Goal: Task Accomplishment & Management: Manage account settings

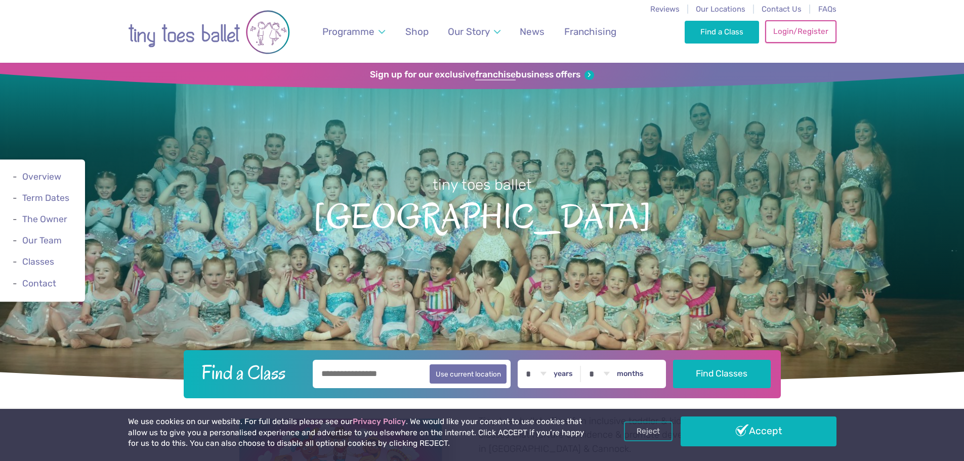
click at [799, 25] on link "Login/Register" at bounding box center [800, 31] width 71 height 22
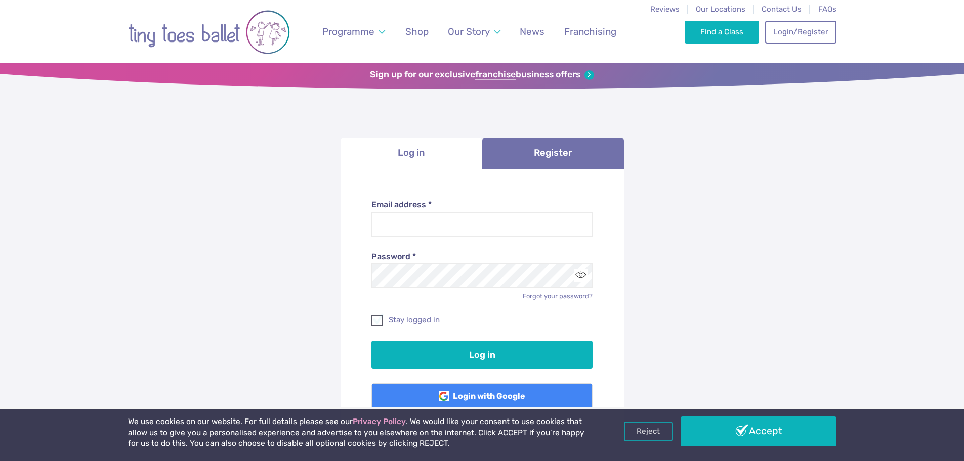
type input "**********"
drag, startPoint x: 381, startPoint y: 316, endPoint x: 442, endPoint y: 313, distance: 61.3
click at [381, 318] on span at bounding box center [378, 322] width 11 height 9
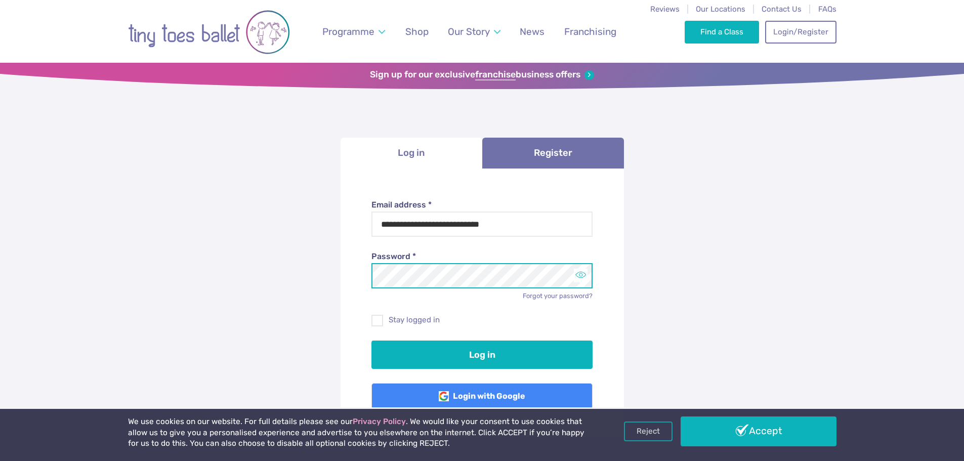
click at [585, 276] on button "Toggle password visibility" at bounding box center [581, 276] width 14 height 14
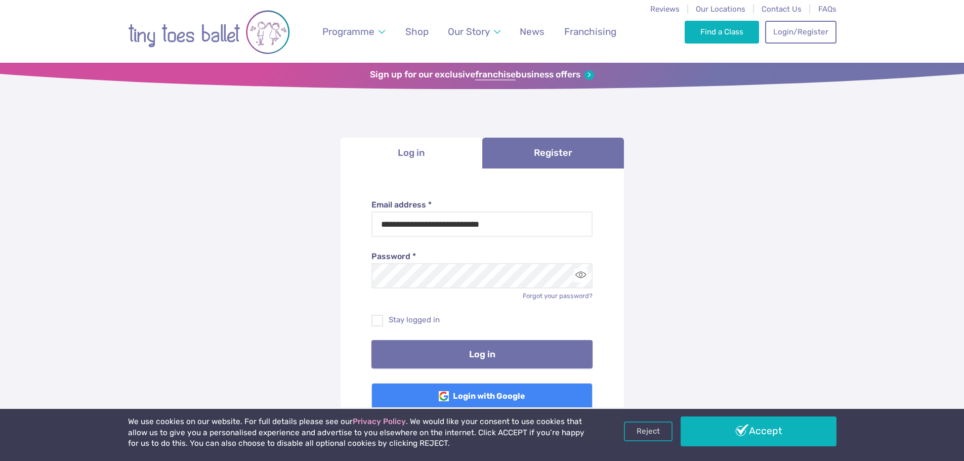
click at [504, 361] on button "Log in" at bounding box center [482, 354] width 221 height 28
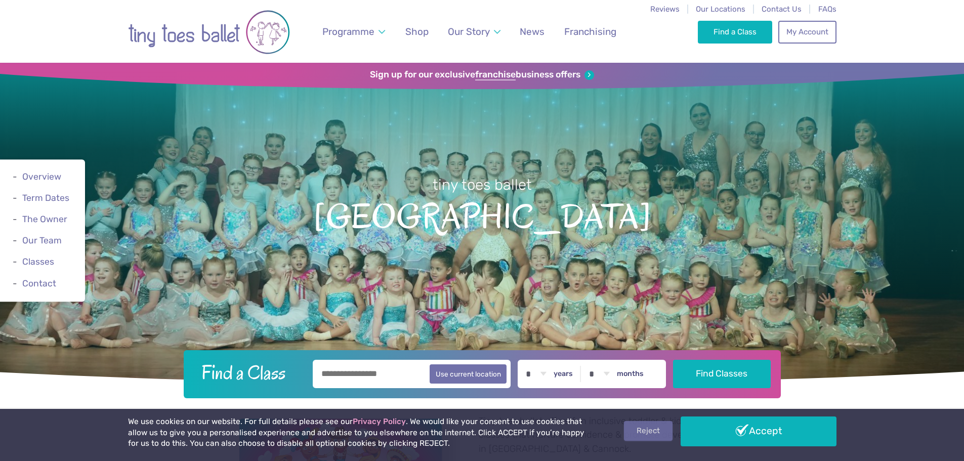
click at [652, 431] on link "Reject" at bounding box center [648, 430] width 49 height 19
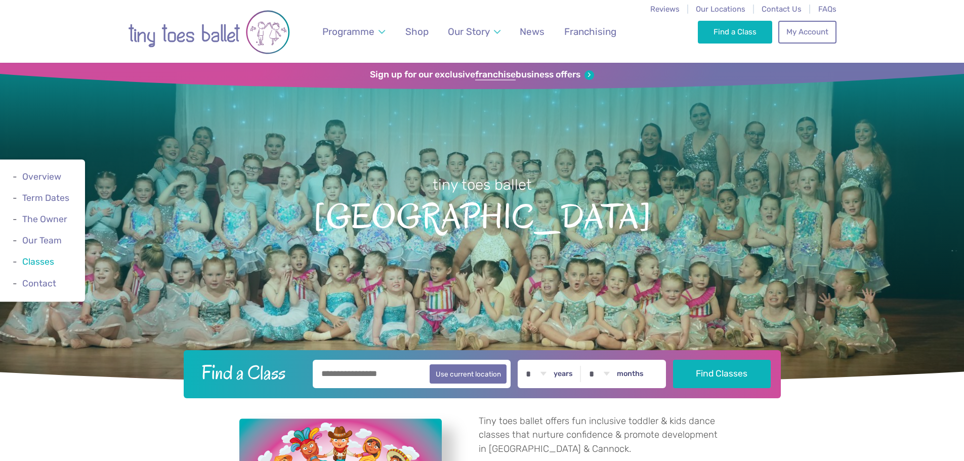
click at [36, 261] on link "Classes" at bounding box center [38, 262] width 32 height 10
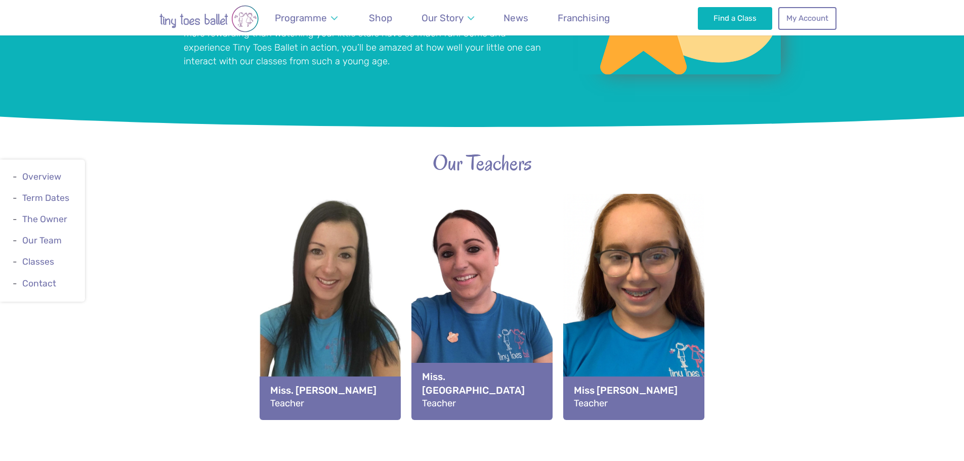
scroll to position [1584, 0]
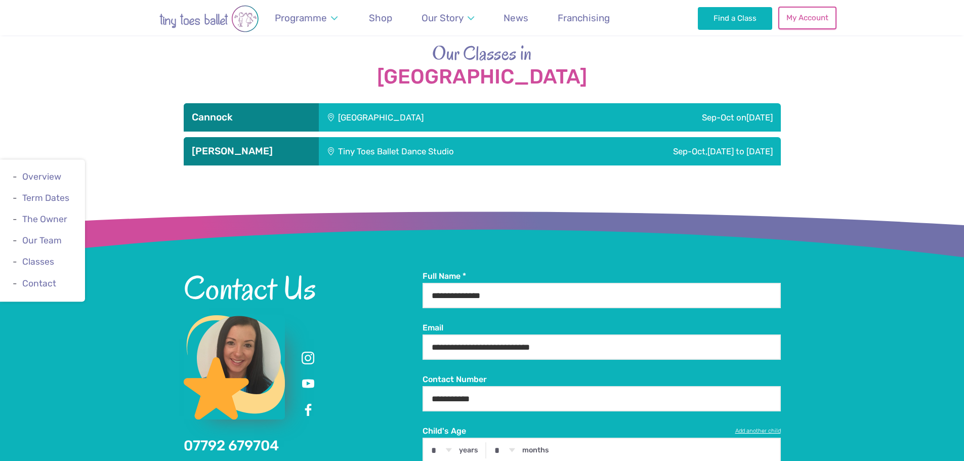
click at [811, 17] on link "My Account" at bounding box center [807, 18] width 58 height 22
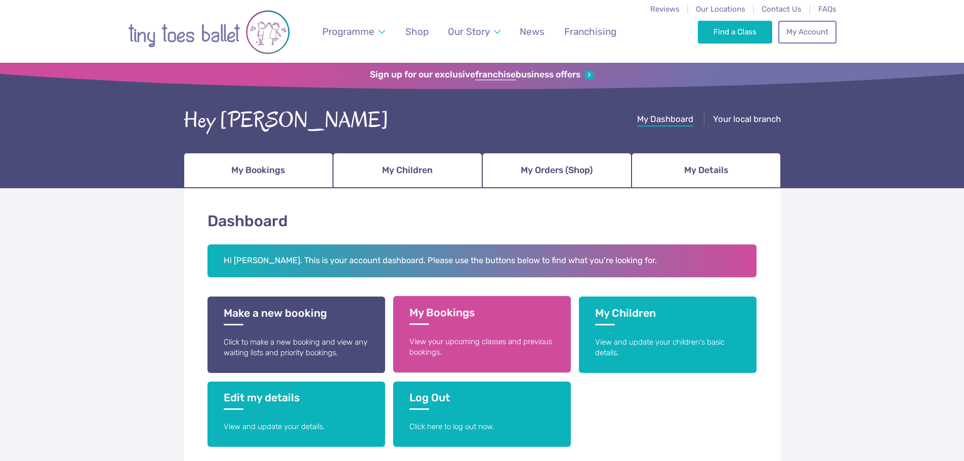
click at [425, 315] on h3 "My Bookings" at bounding box center [481, 315] width 145 height 19
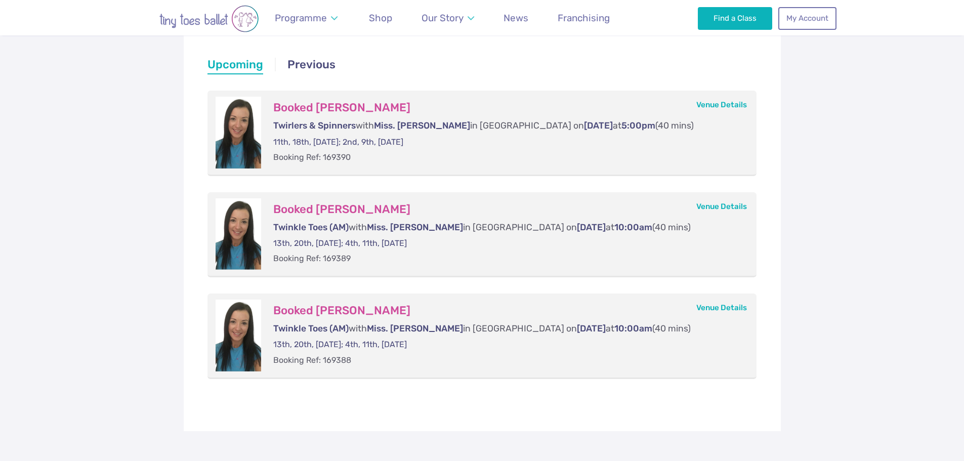
scroll to position [202, 0]
